Goal: Transaction & Acquisition: Subscribe to service/newsletter

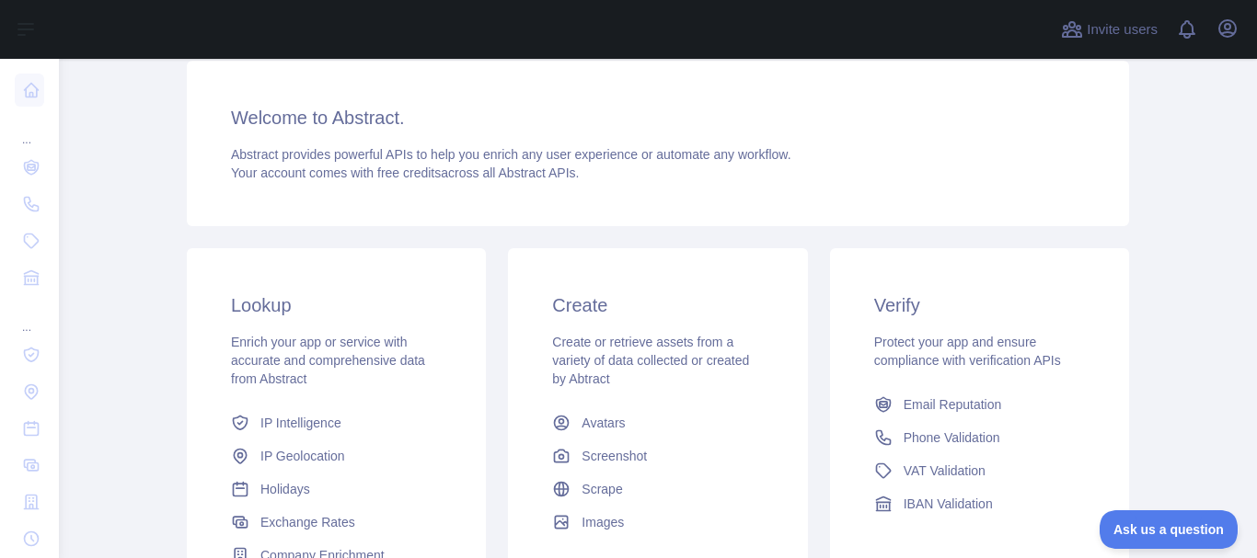
scroll to position [184, 0]
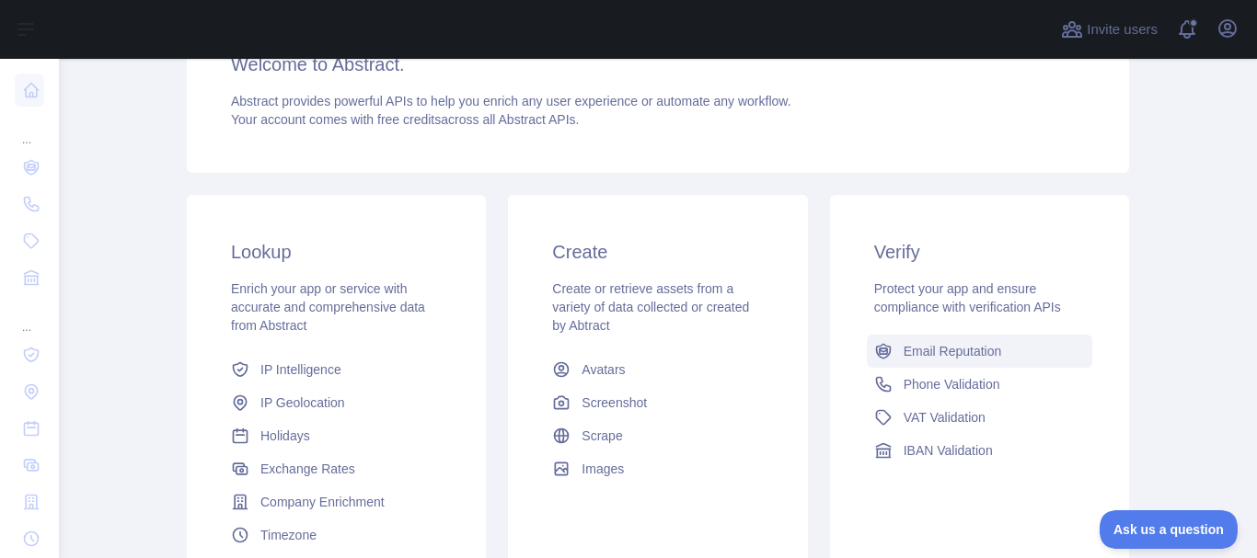
click at [903, 350] on span "Email Reputation" at bounding box center [952, 351] width 98 height 18
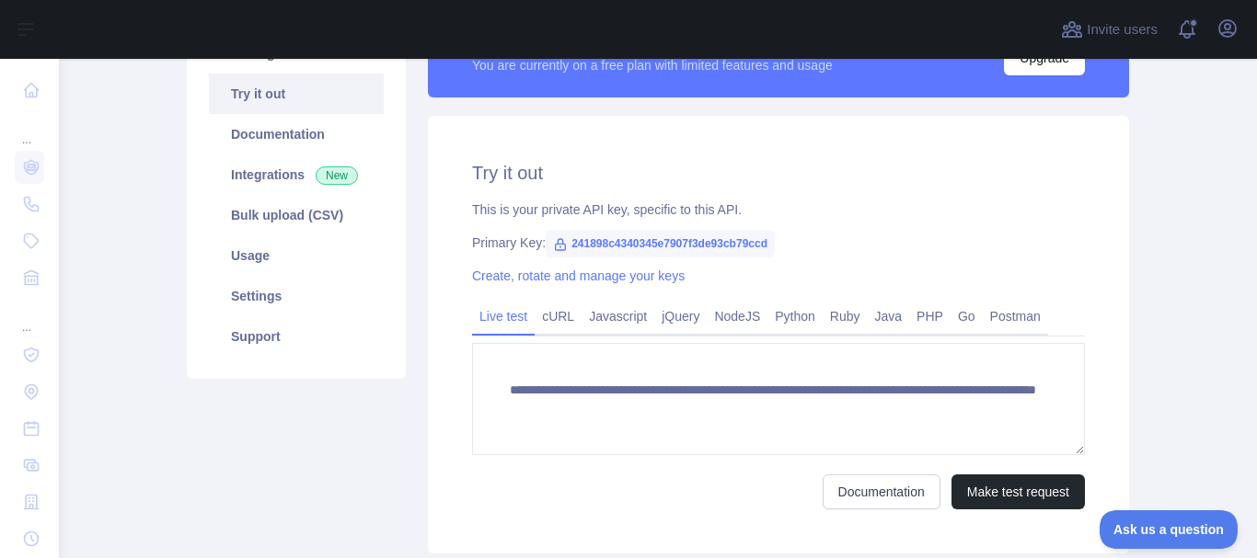
scroll to position [184, 0]
click at [616, 247] on span "241898c4340345e7907f3de93cb79ccd" at bounding box center [660, 244] width 229 height 28
click at [637, 259] on div "**********" at bounding box center [778, 335] width 701 height 438
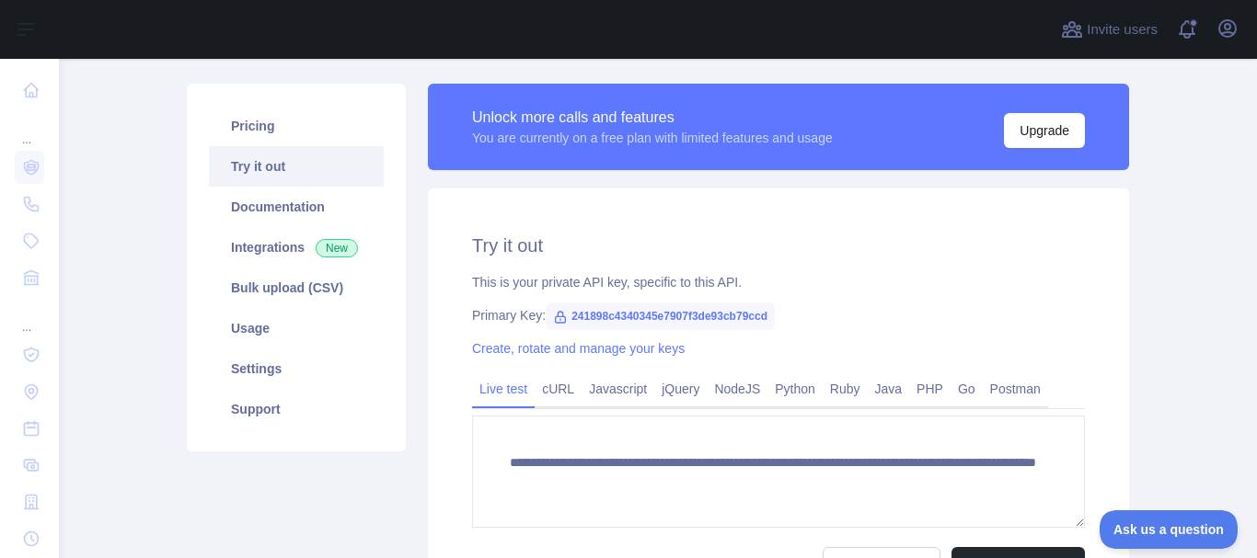
scroll to position [92, 0]
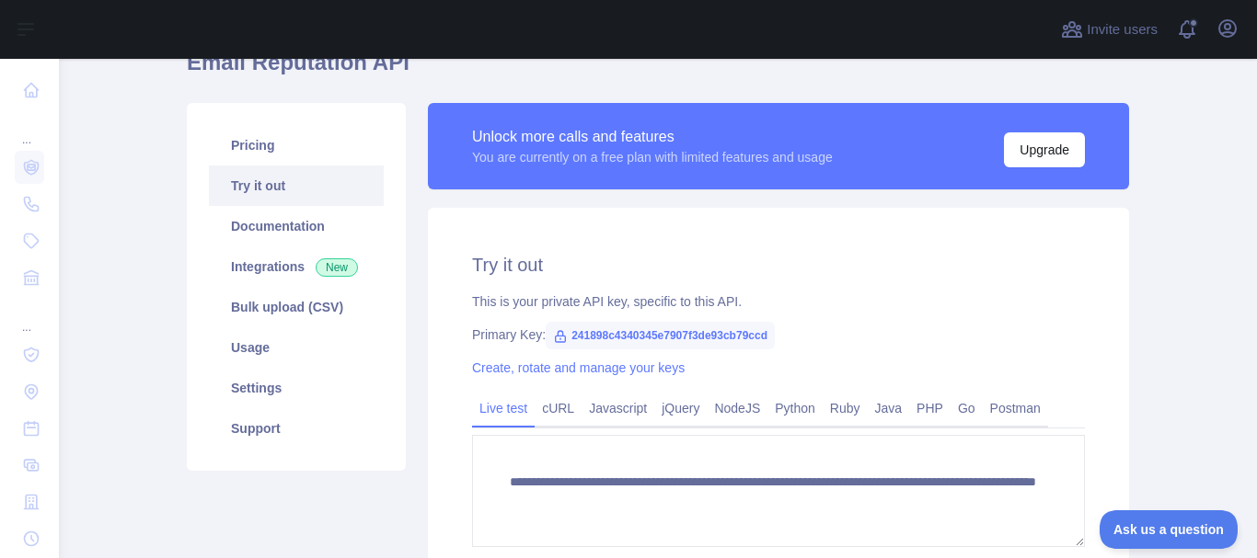
click at [563, 340] on span "241898c4340345e7907f3de93cb79ccd" at bounding box center [660, 336] width 229 height 28
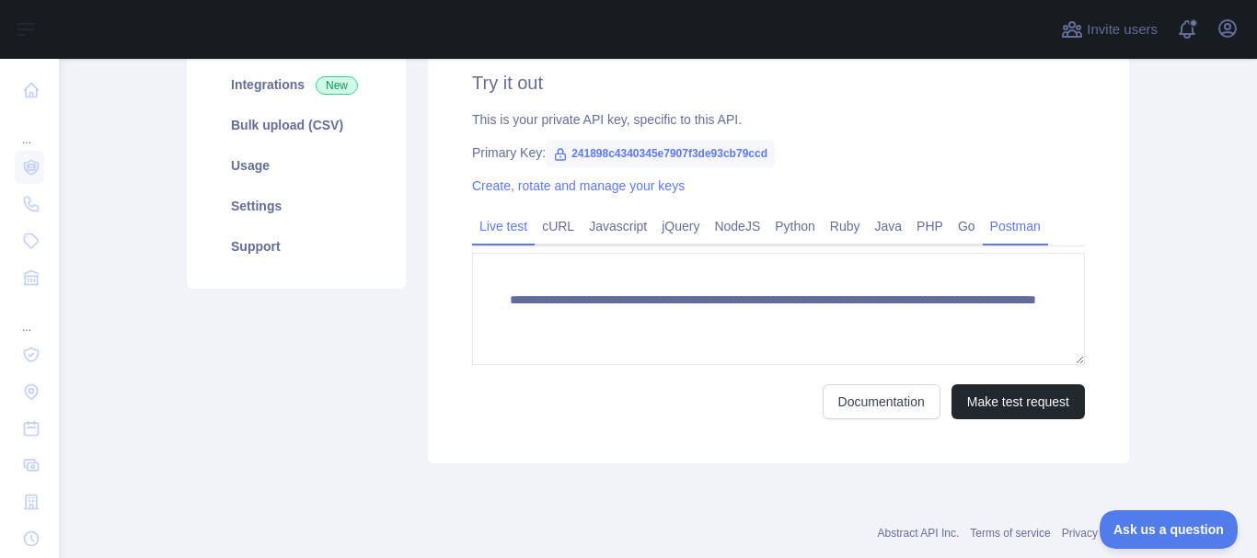
scroll to position [276, 0]
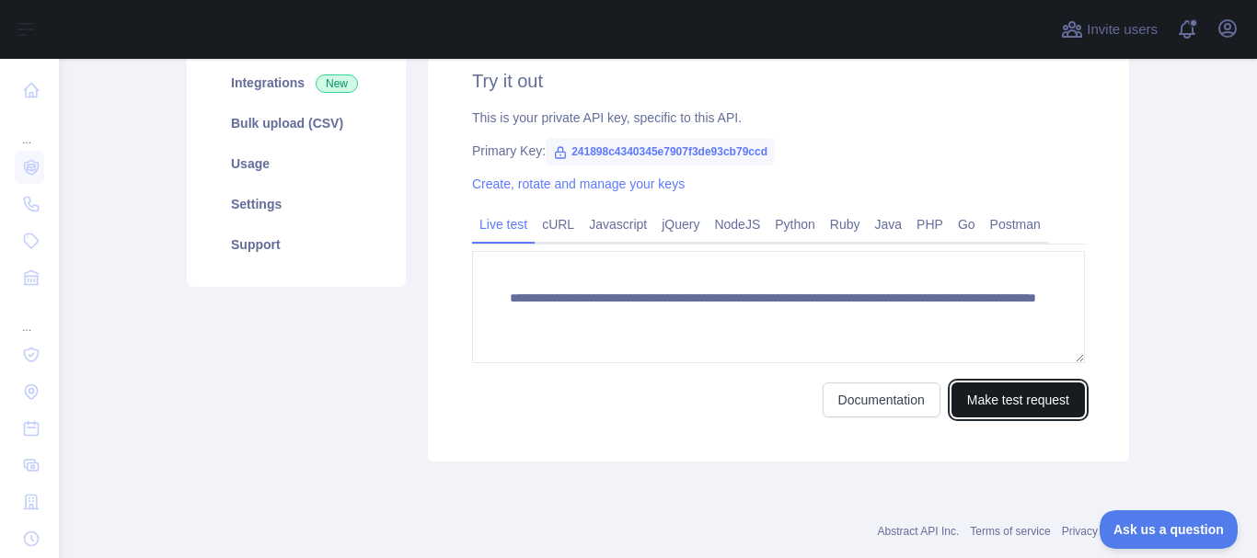
click at [959, 404] on button "Make test request" at bounding box center [1017, 400] width 133 height 35
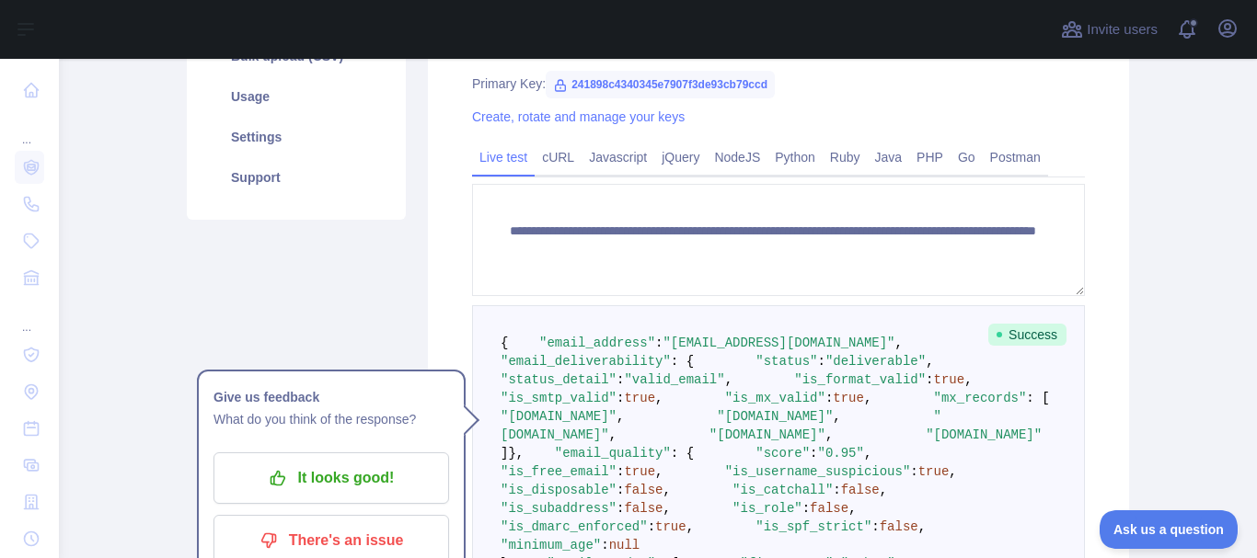
scroll to position [368, 0]
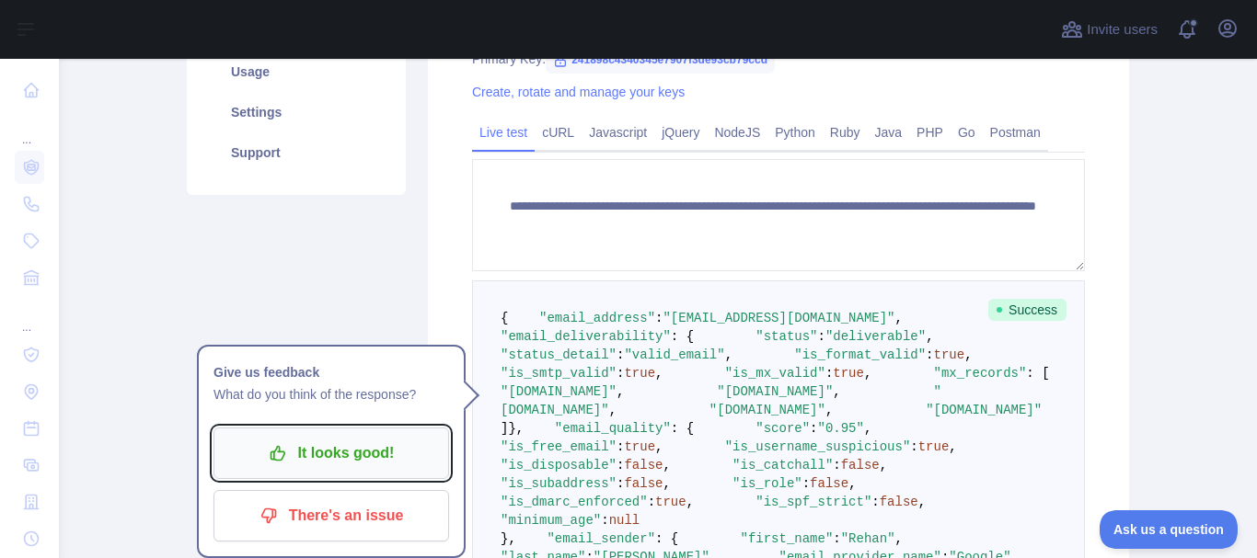
click at [370, 446] on p "It looks good!" at bounding box center [331, 453] width 208 height 31
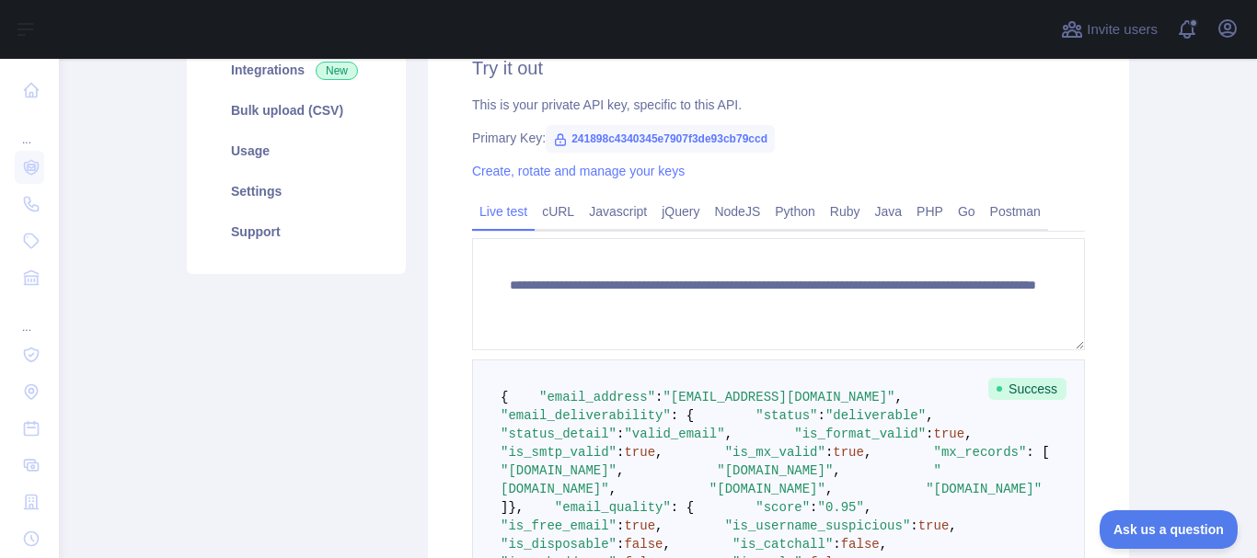
scroll to position [184, 0]
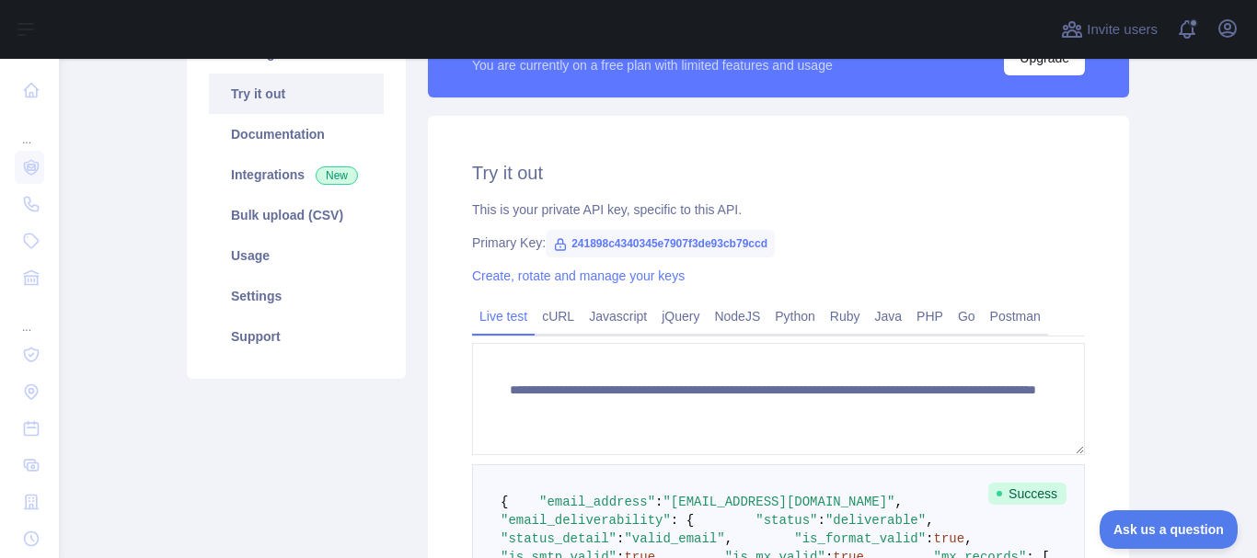
click at [553, 237] on icon at bounding box center [560, 244] width 15 height 15
drag, startPoint x: 564, startPoint y: 239, endPoint x: 758, endPoint y: 248, distance: 194.3
click at [758, 248] on span "241898c4340345e7907f3de93cb79ccd" at bounding box center [660, 244] width 229 height 28
click at [740, 247] on span "241898c4340345e7907f3de93cb79ccd" at bounding box center [660, 244] width 229 height 28
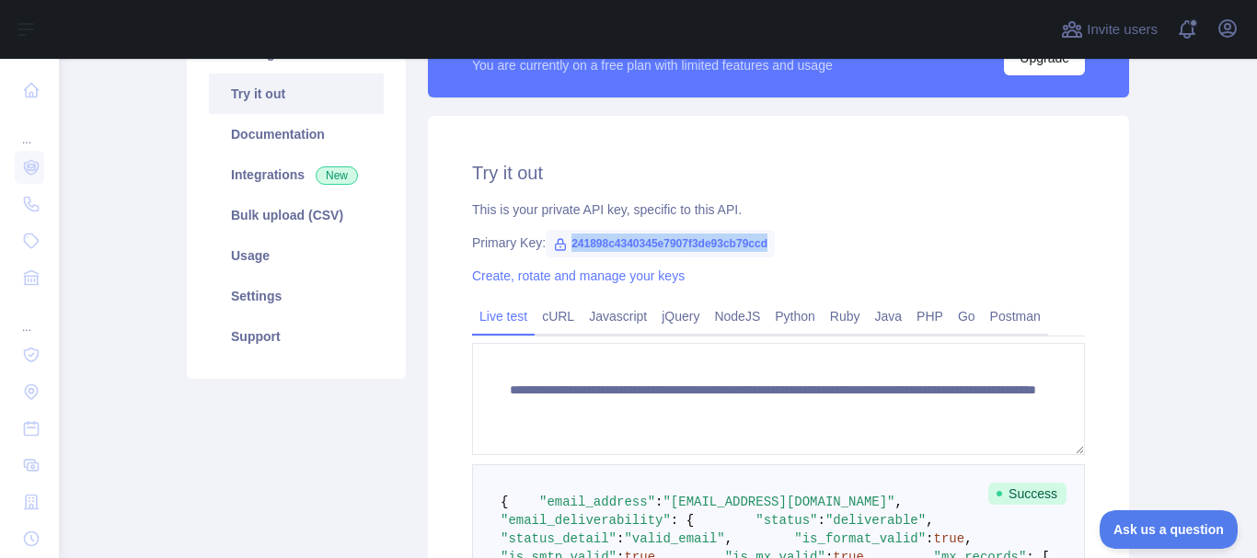
click at [740, 247] on span "241898c4340345e7907f3de93cb79ccd" at bounding box center [660, 244] width 229 height 28
copy span "241898c4340345e7907f3de93cb79ccd"
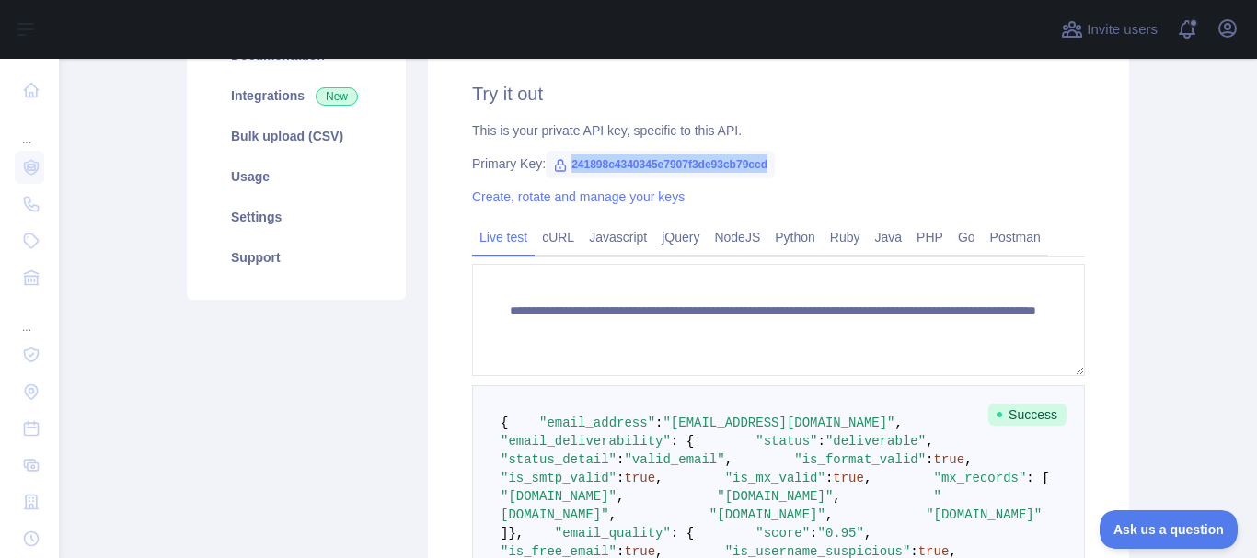
scroll to position [276, 0]
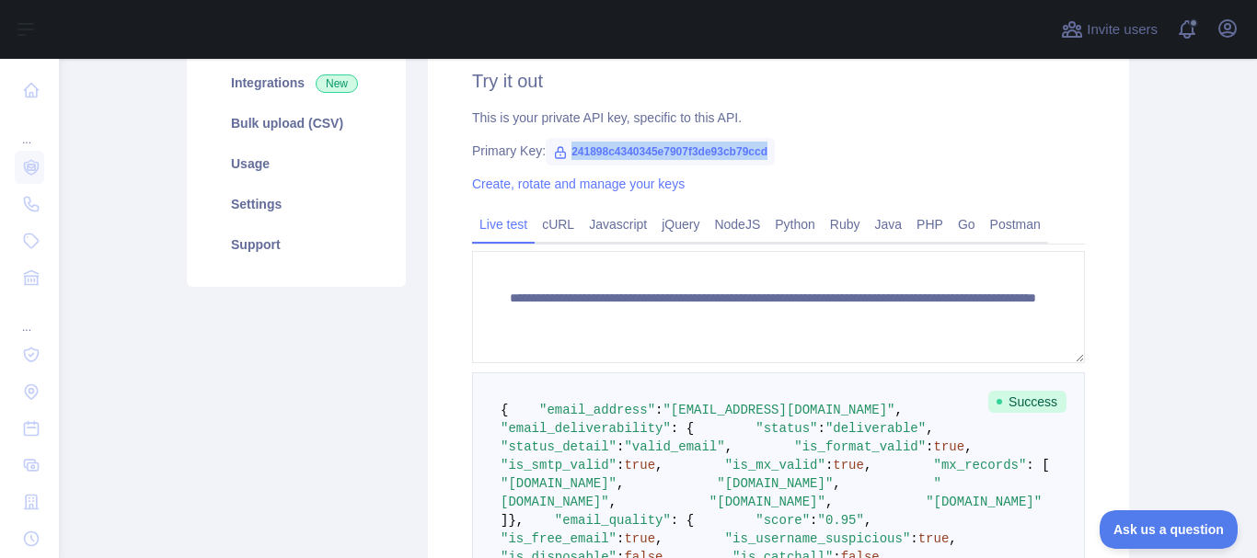
click at [1004, 153] on div "Primary Key: 241898c4340345e7907f3de93cb79ccd" at bounding box center [778, 151] width 613 height 18
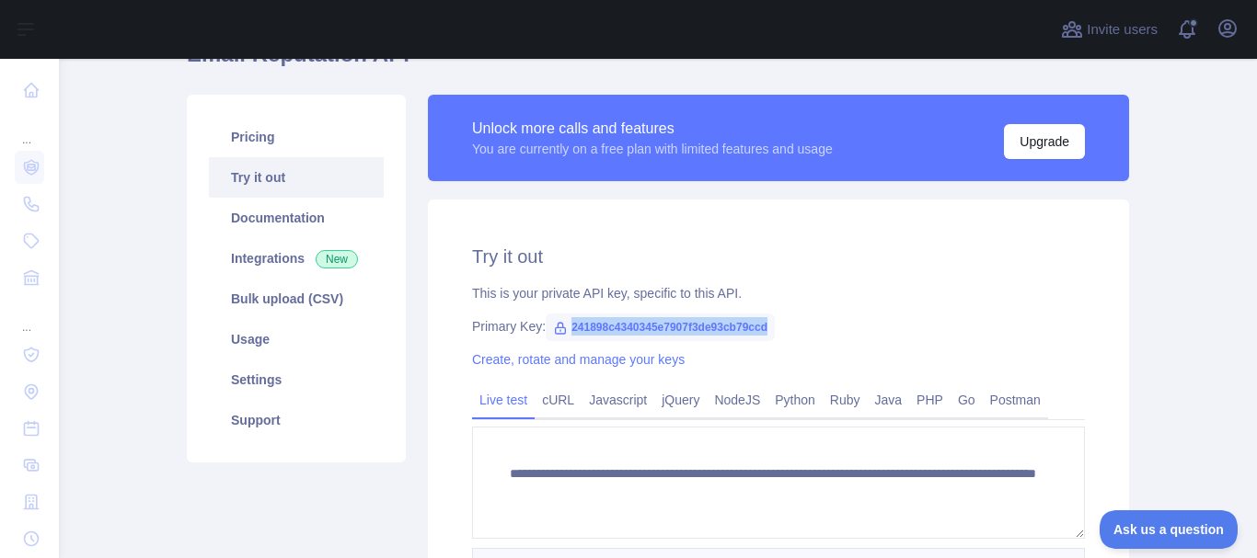
scroll to position [92, 0]
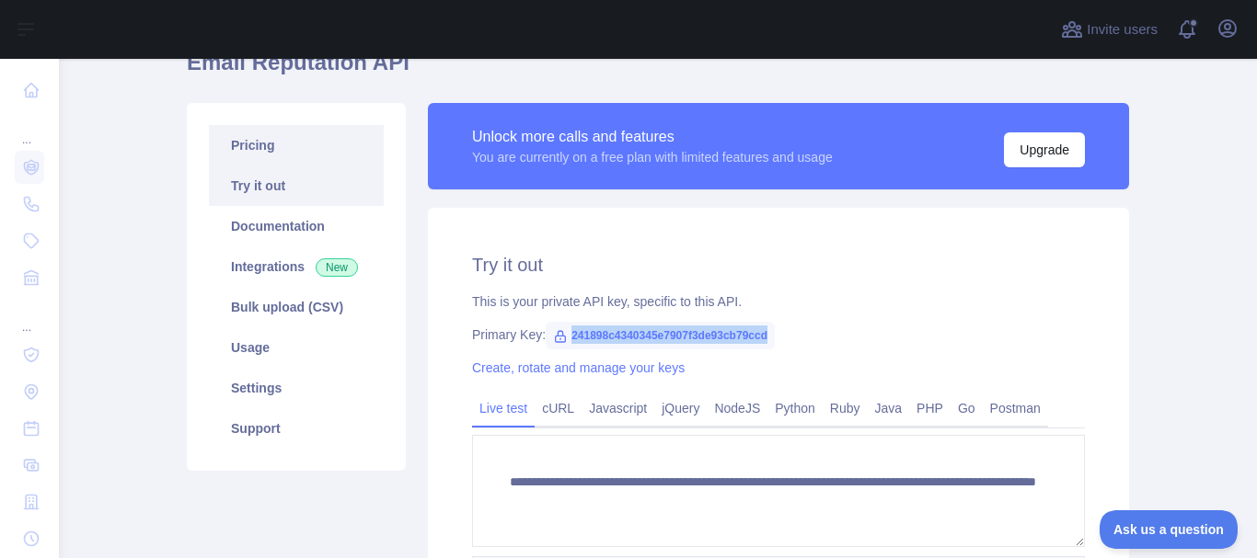
click at [259, 150] on link "Pricing" at bounding box center [296, 145] width 175 height 40
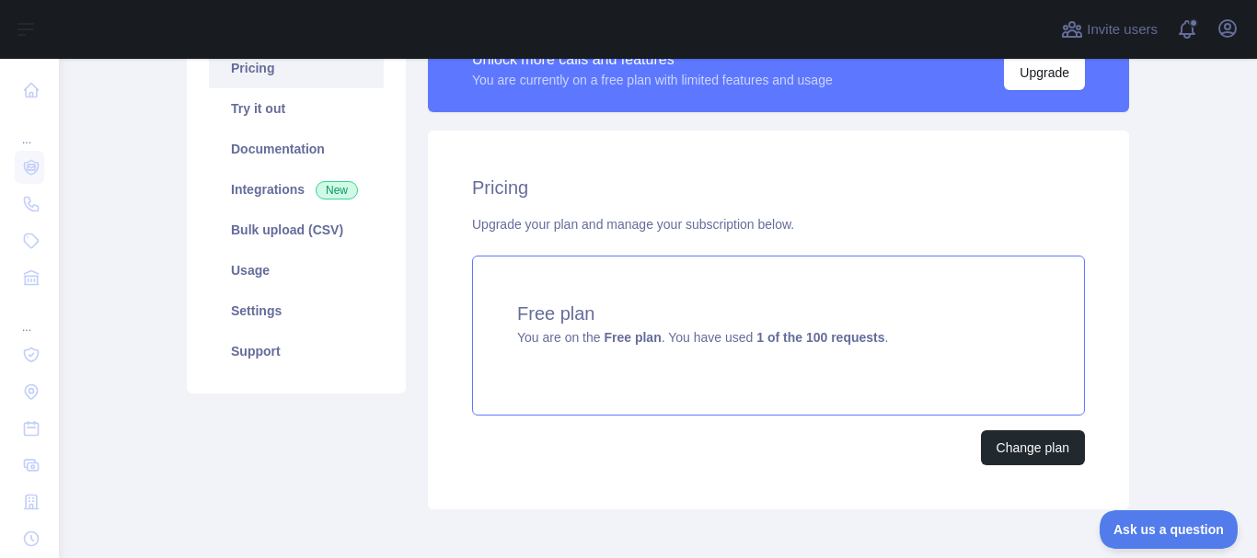
scroll to position [165, 0]
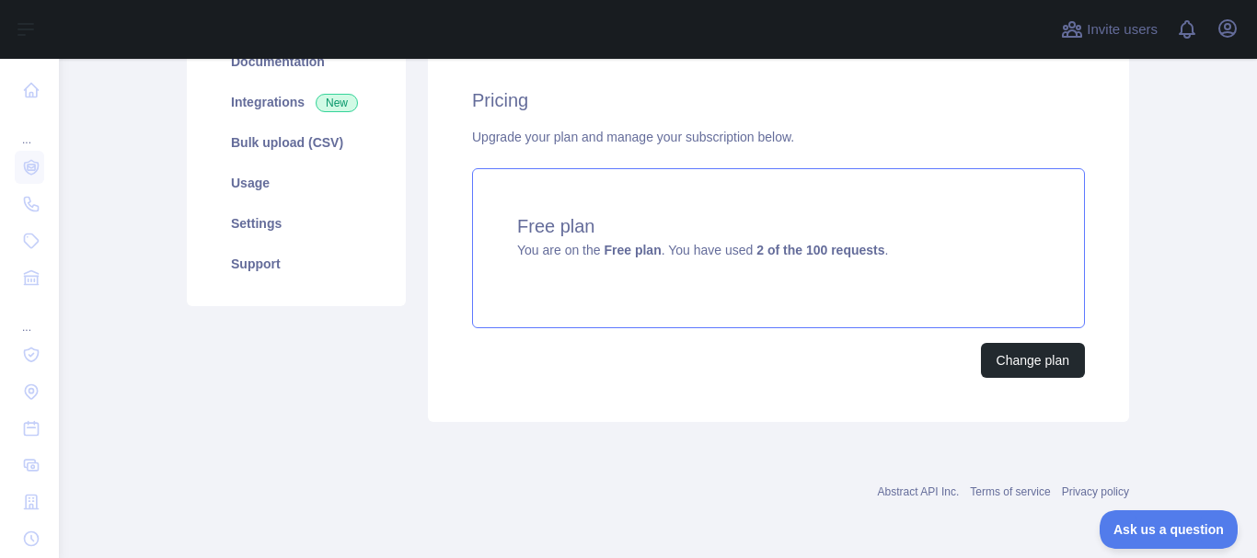
drag, startPoint x: 729, startPoint y: 279, endPoint x: 802, endPoint y: 272, distance: 73.9
click at [802, 272] on div "Free plan You are on the Free plan . You have used 2 of the 100 requests ." at bounding box center [778, 248] width 613 height 160
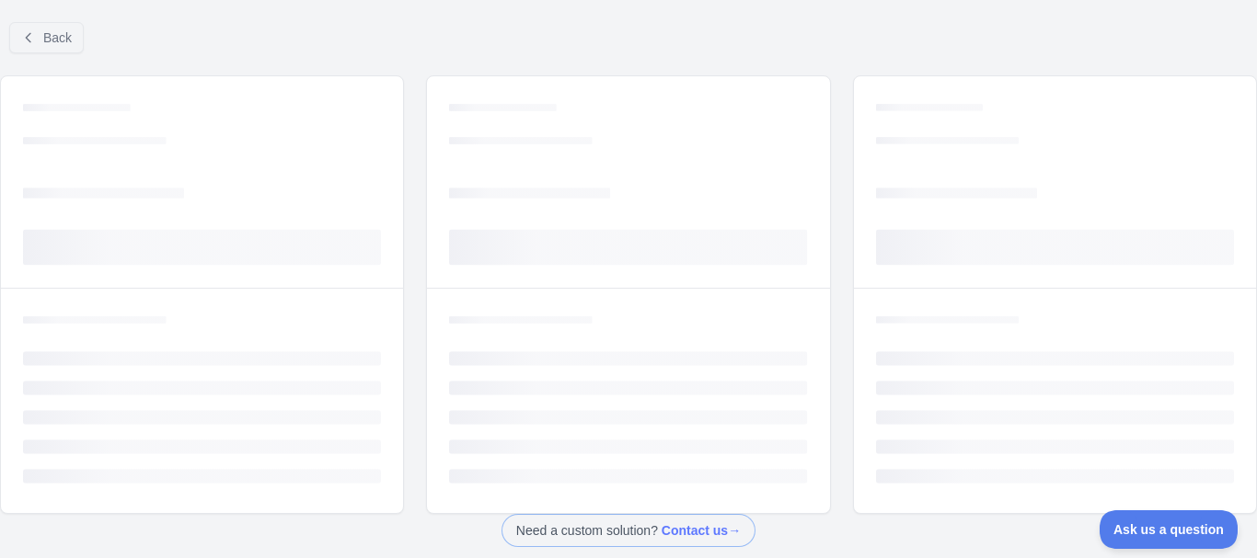
scroll to position [141, 0]
click at [355, 205] on div "Loading... Loading... Loading... Loading... Loading... Loading... Loading... Lo…" at bounding box center [628, 294] width 1257 height 439
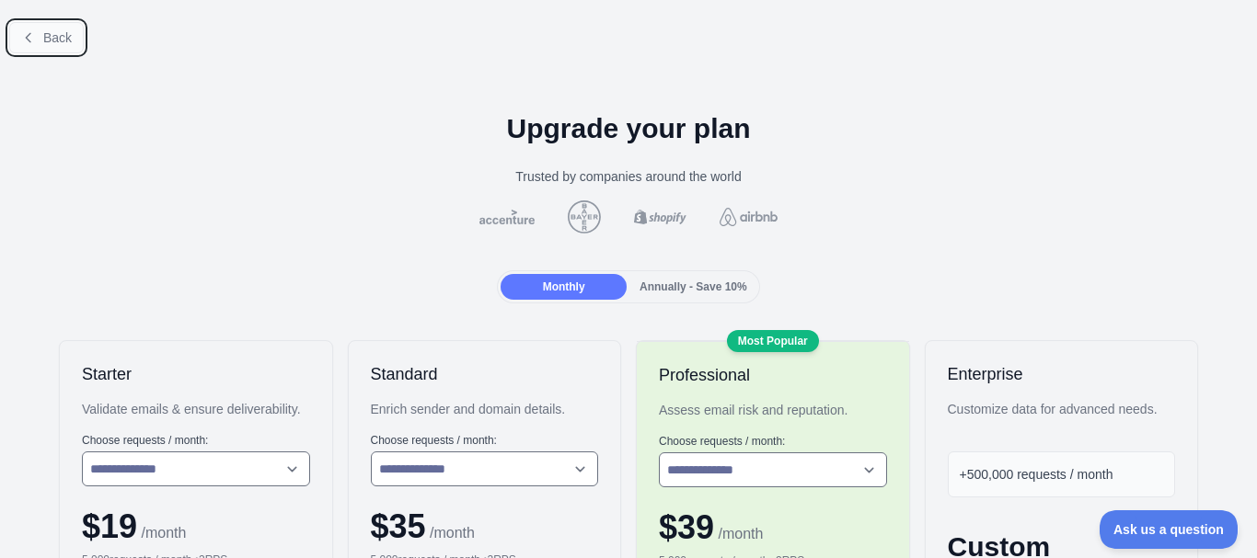
click at [40, 50] on button "Back" at bounding box center [46, 37] width 75 height 31
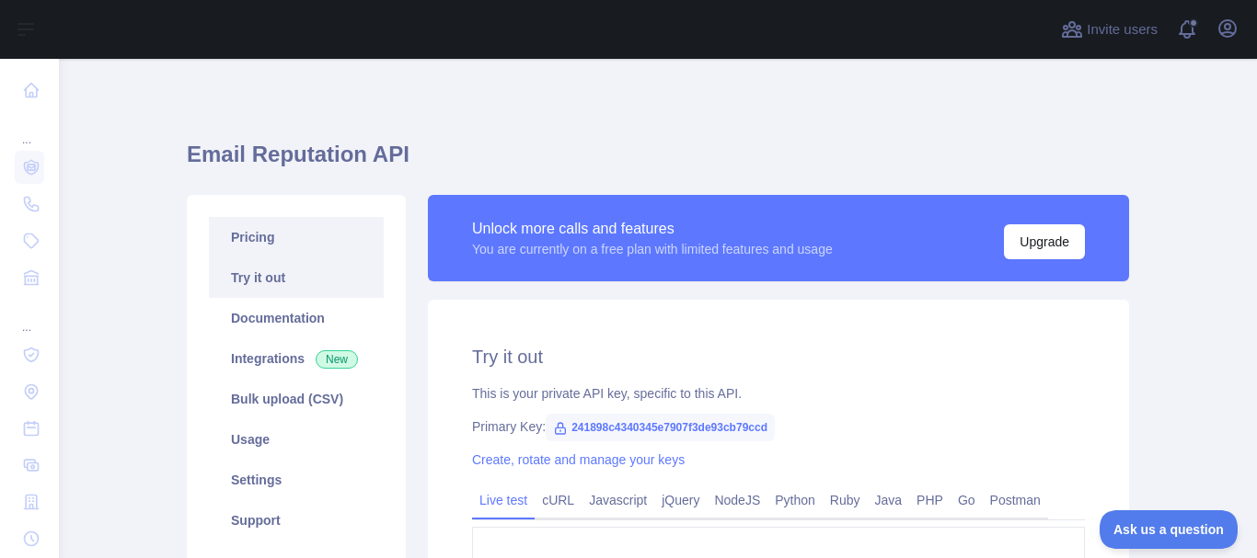
click at [288, 243] on link "Pricing" at bounding box center [296, 237] width 175 height 40
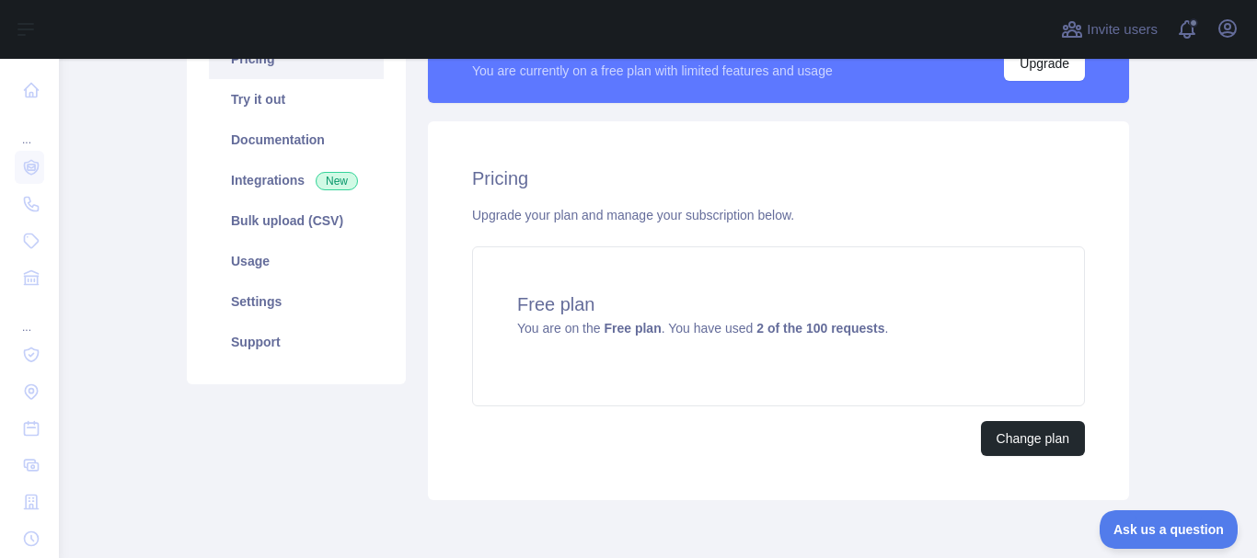
scroll to position [165, 0]
